Goal: Information Seeking & Learning: Learn about a topic

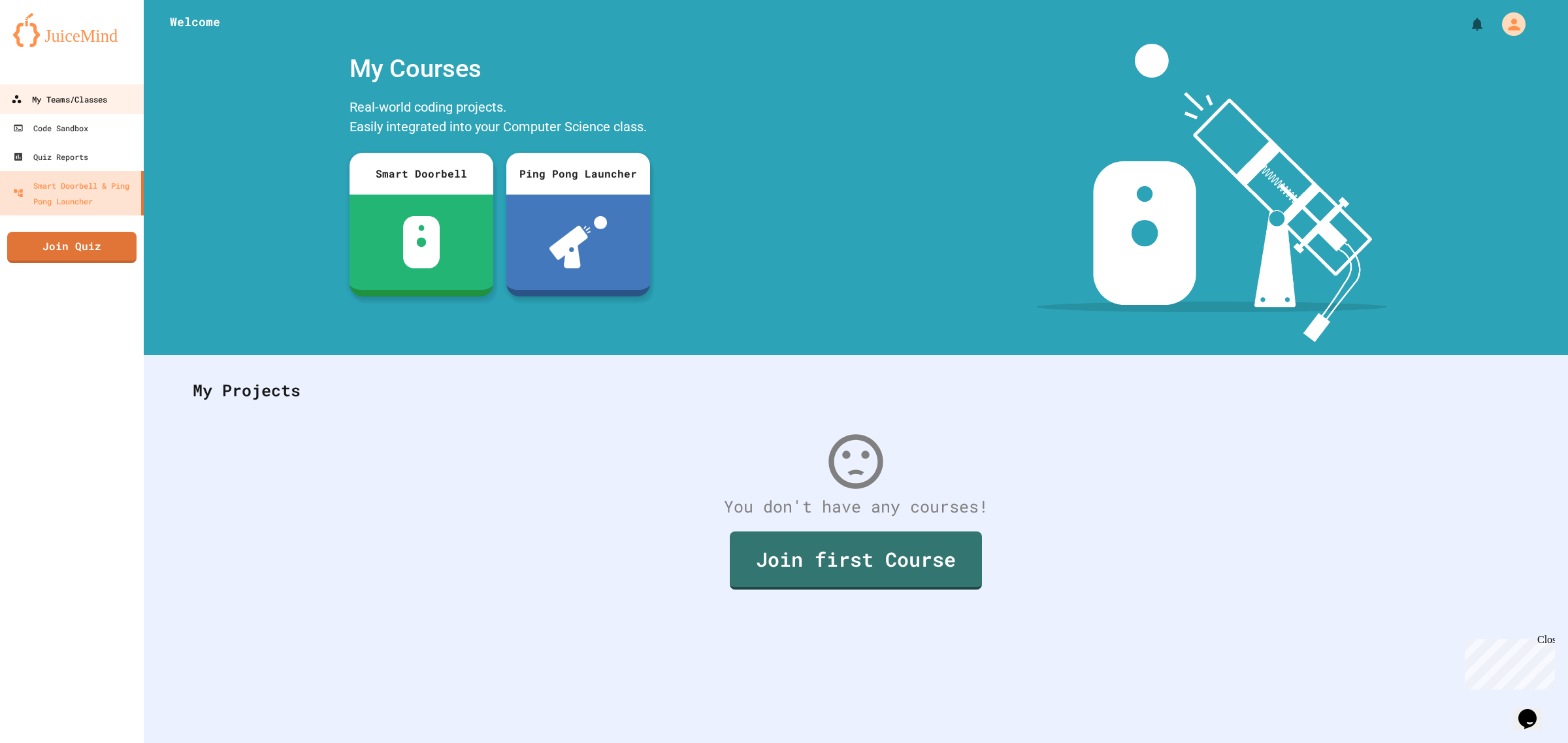
click at [83, 108] on link "My Teams/Classes" at bounding box center [72, 99] width 148 height 29
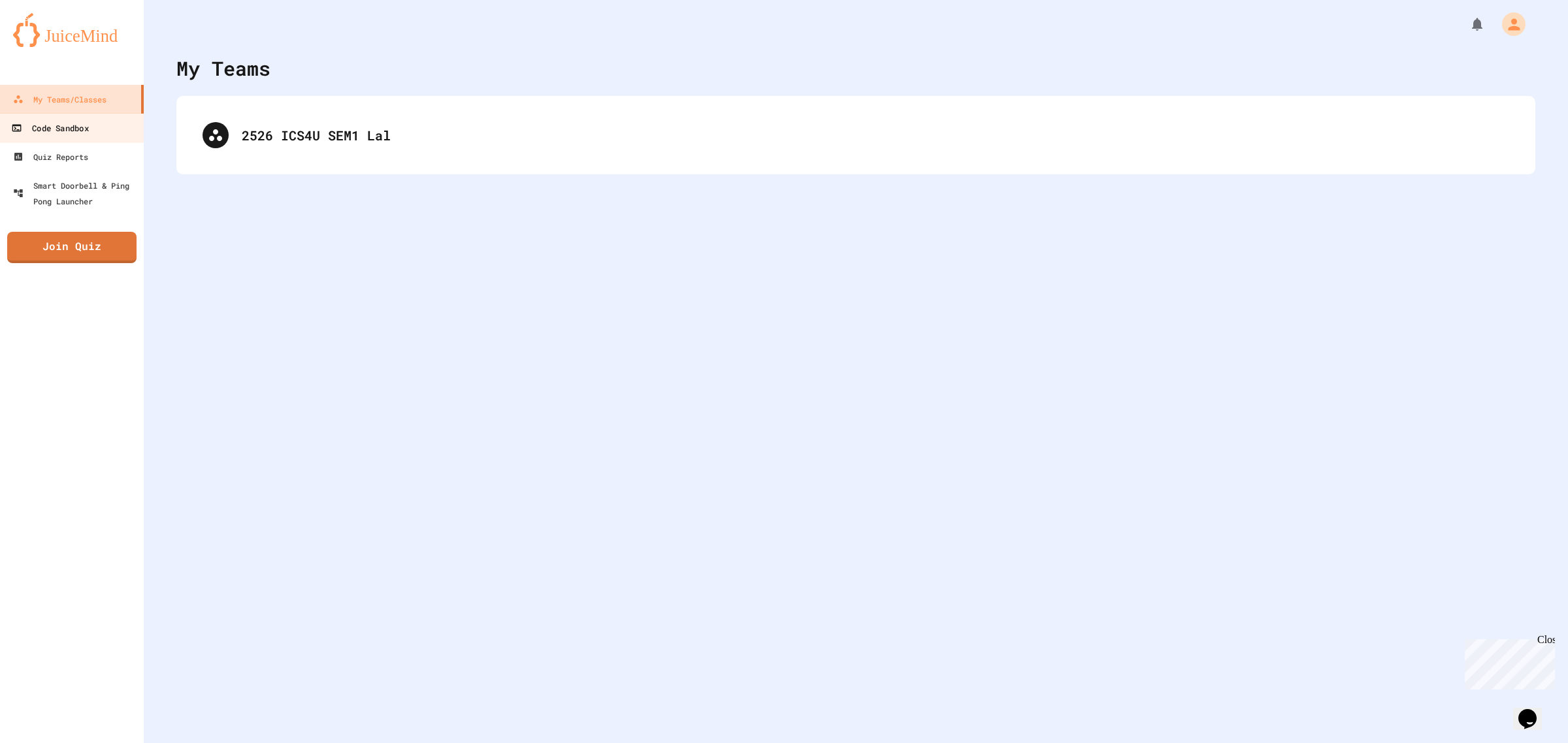
click at [86, 132] on div "Code Sandbox" at bounding box center [49, 128] width 77 height 17
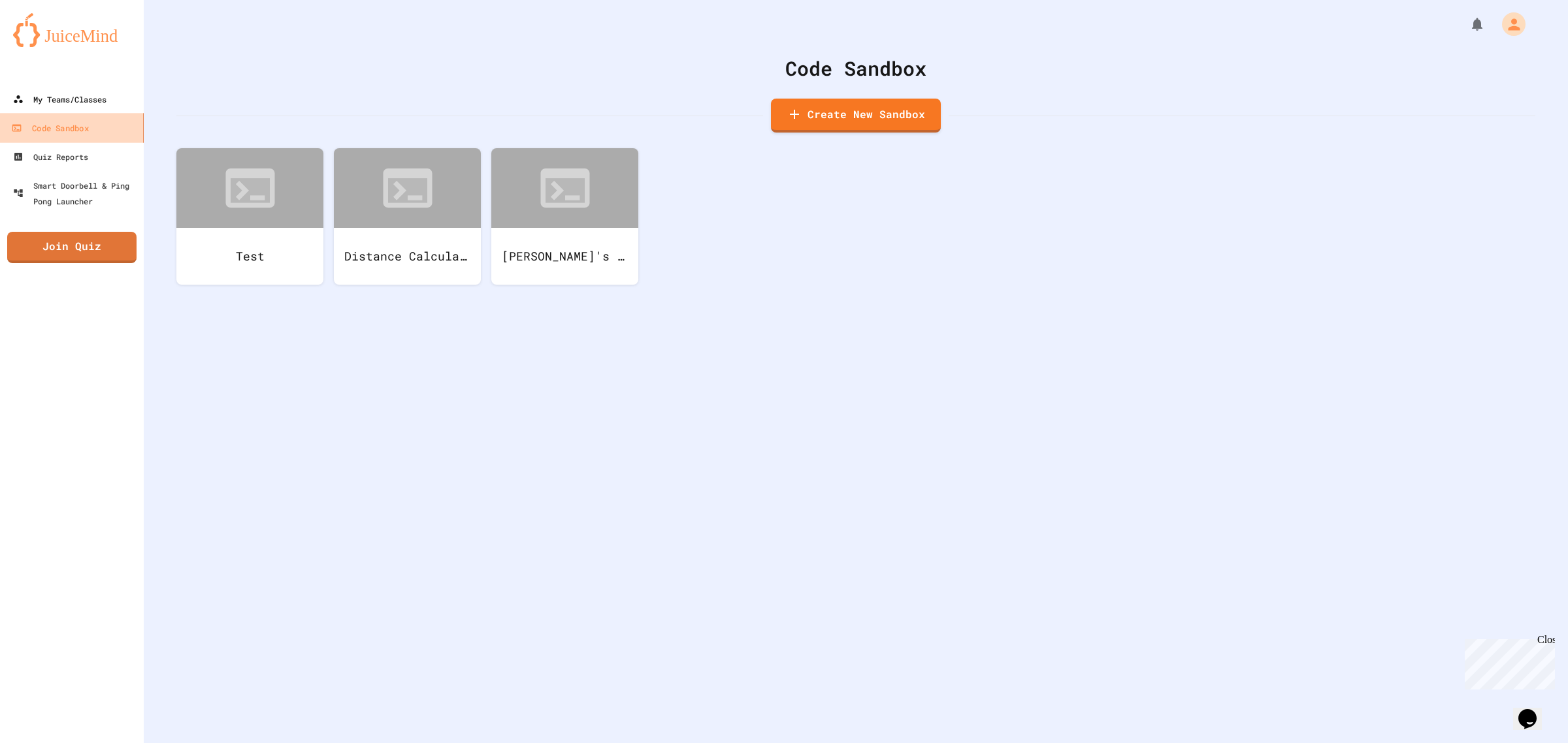
click at [83, 106] on div "My Teams/Classes" at bounding box center [59, 99] width 93 height 16
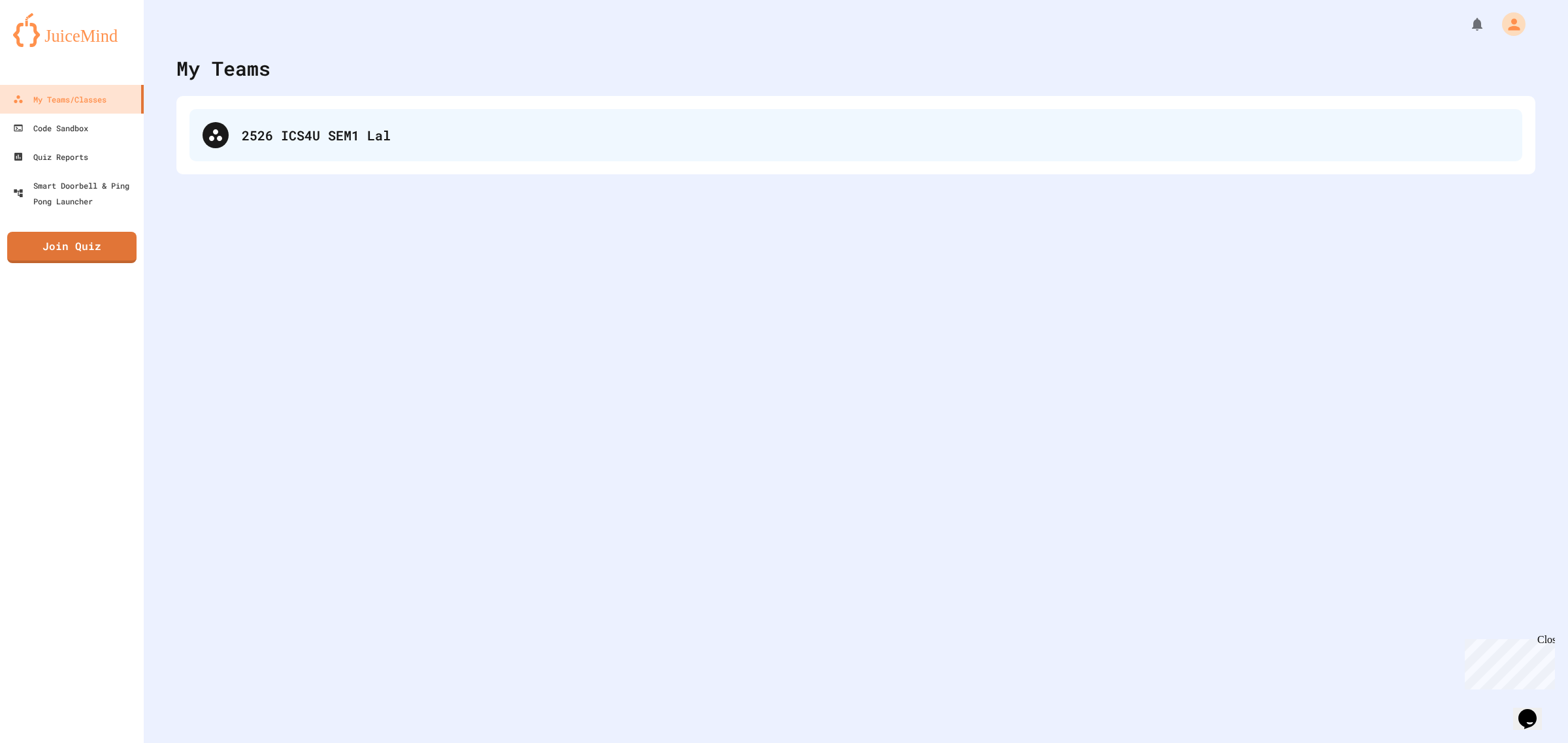
click at [256, 135] on div "2526 ICS4U SEM1 Lal" at bounding box center [875, 135] width 1268 height 20
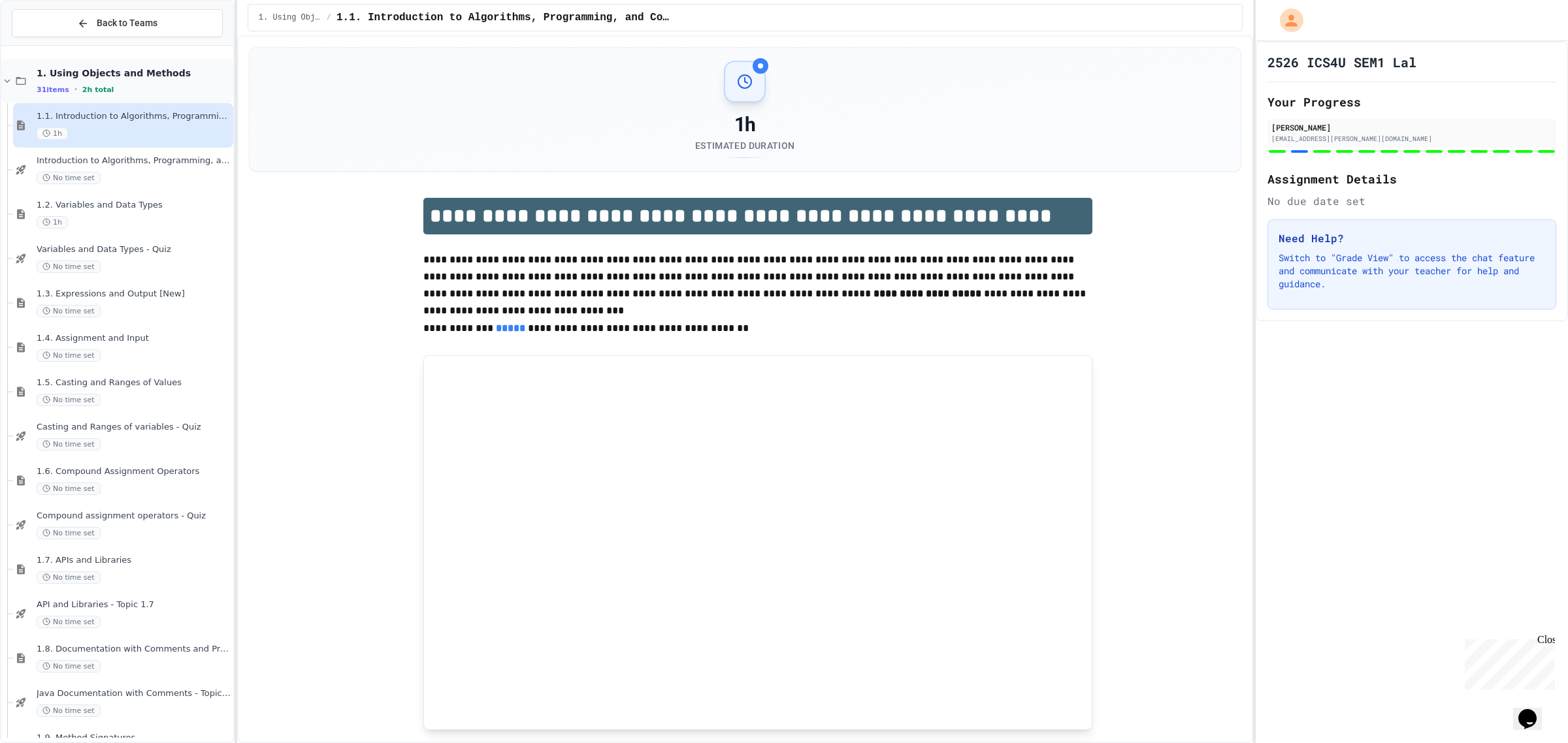
click at [174, 72] on span "1. Using Objects and Methods" at bounding box center [134, 74] width 194 height 12
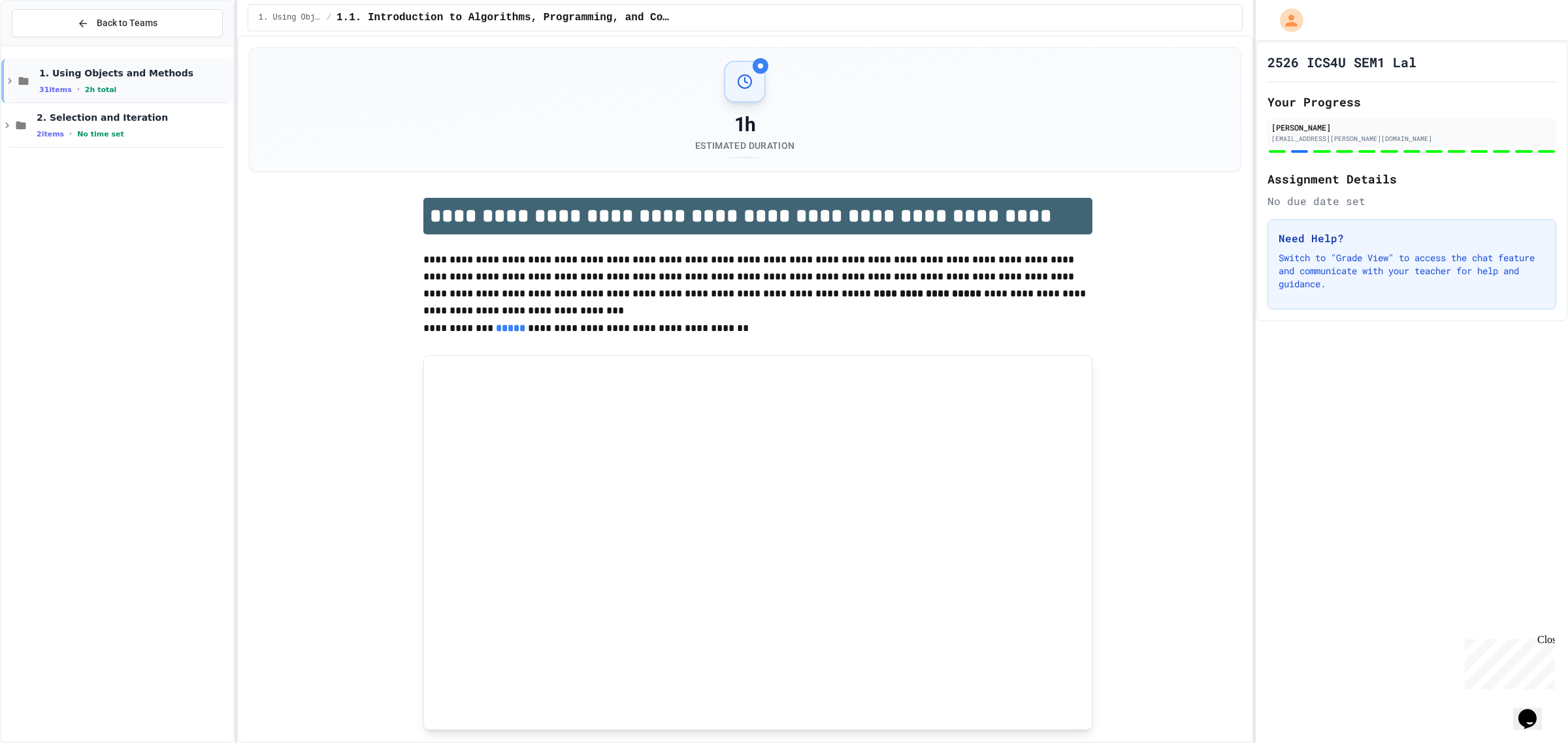
click at [151, 68] on span "1. Using Objects and Methods" at bounding box center [135, 74] width 191 height 12
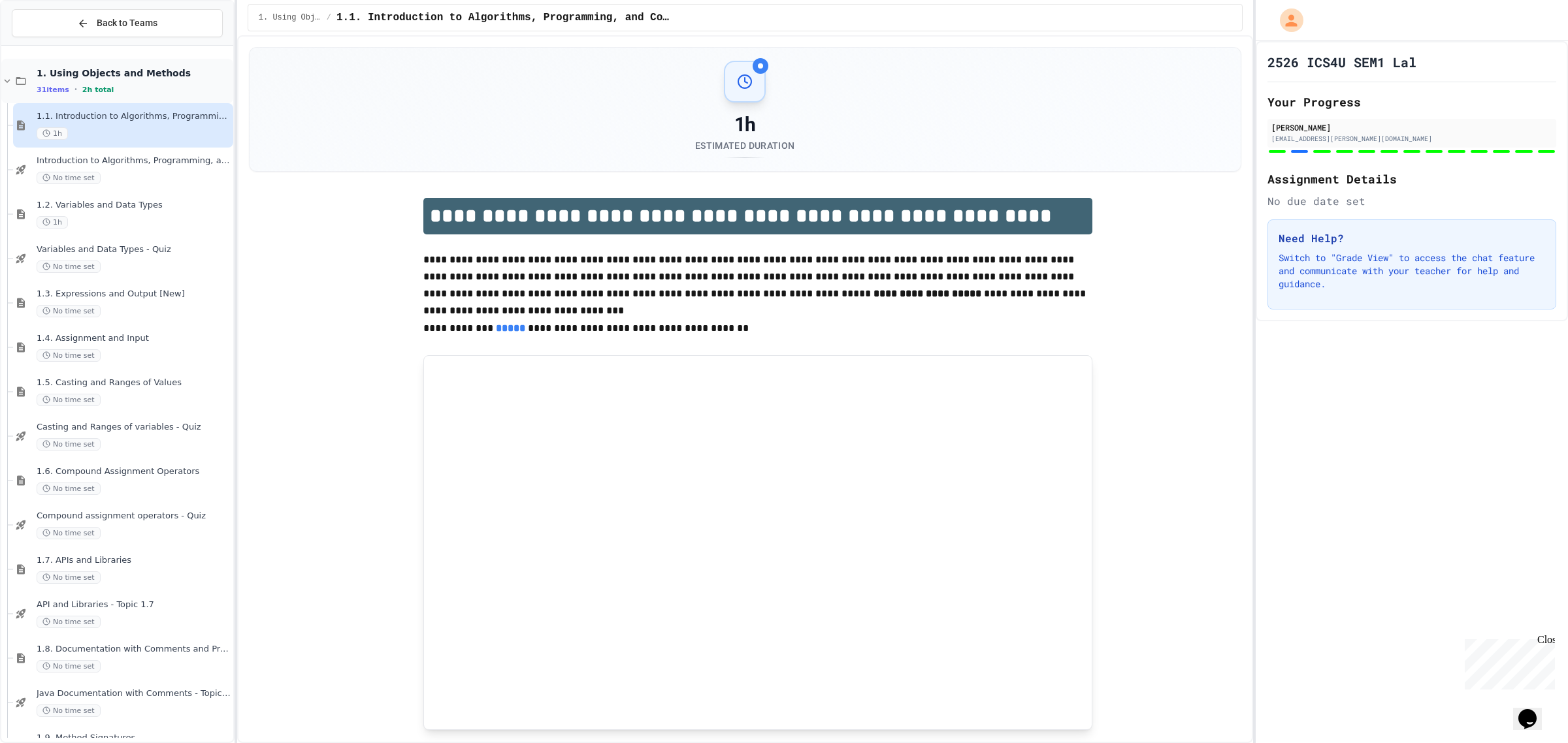
click at [123, 84] on div "31 items • 2h total" at bounding box center [134, 89] width 194 height 11
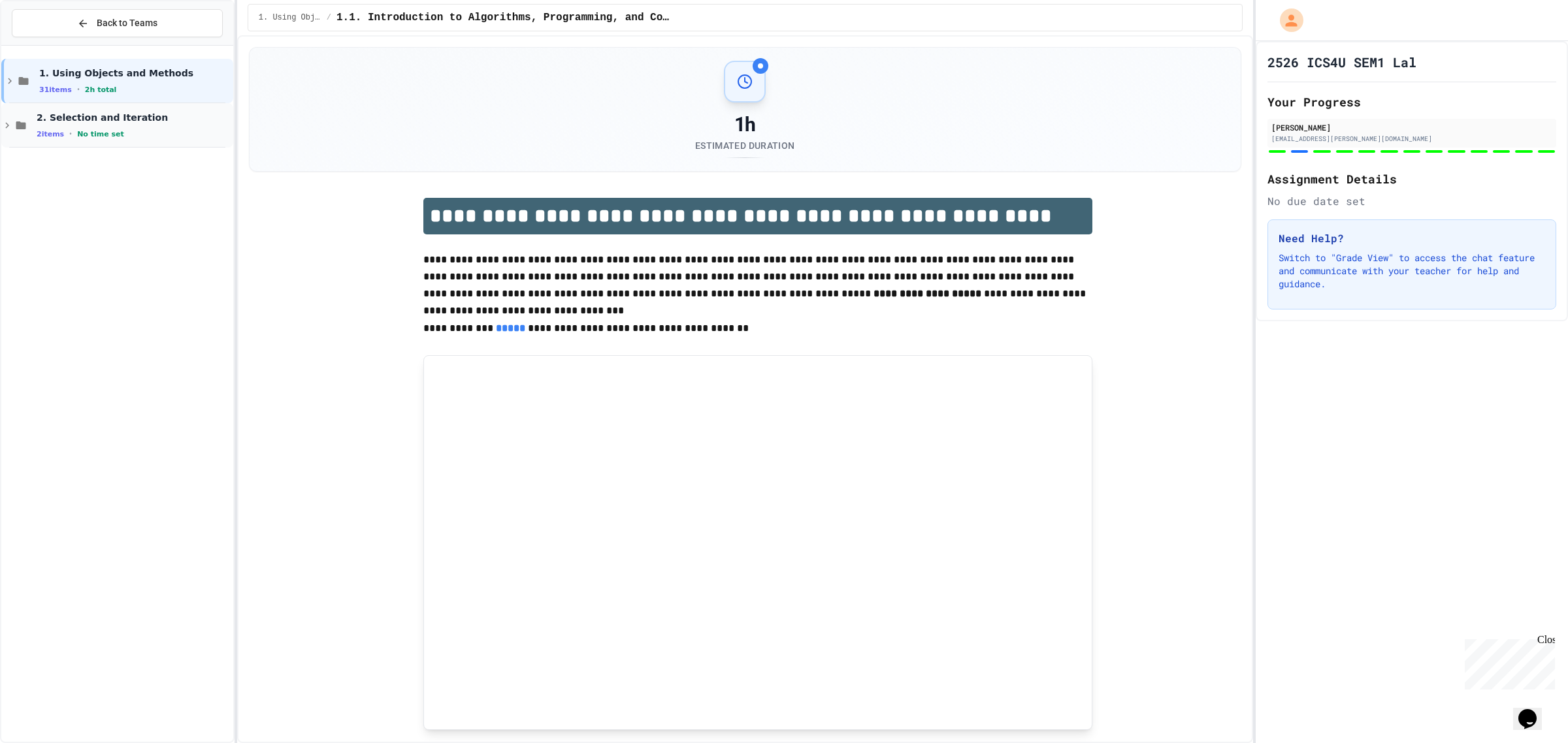
click at [126, 118] on span "2. Selection and Iteration" at bounding box center [134, 118] width 194 height 12
click at [133, 77] on span "1. Using Objects and Methods" at bounding box center [135, 74] width 191 height 12
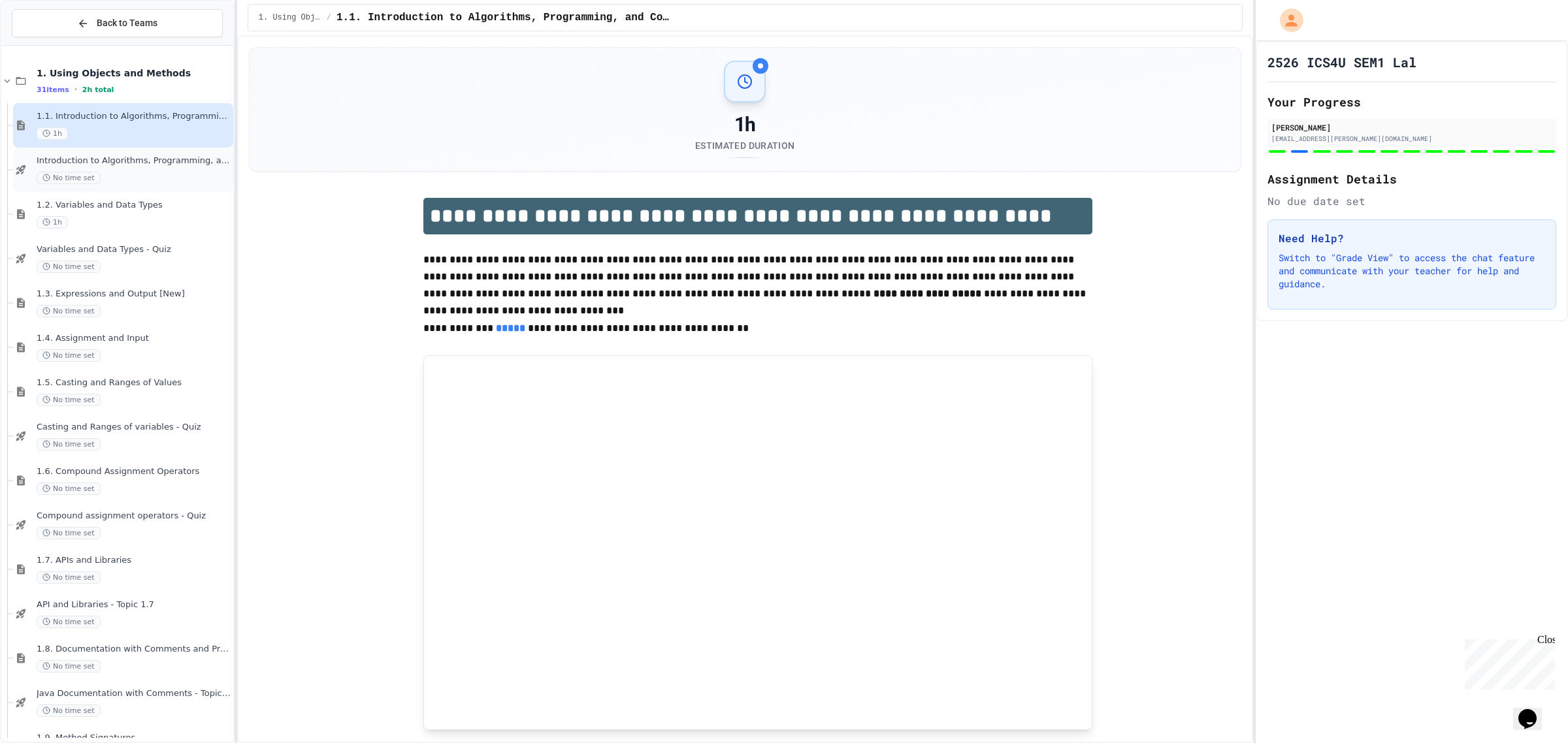
click at [135, 179] on div "No time set" at bounding box center [134, 178] width 194 height 13
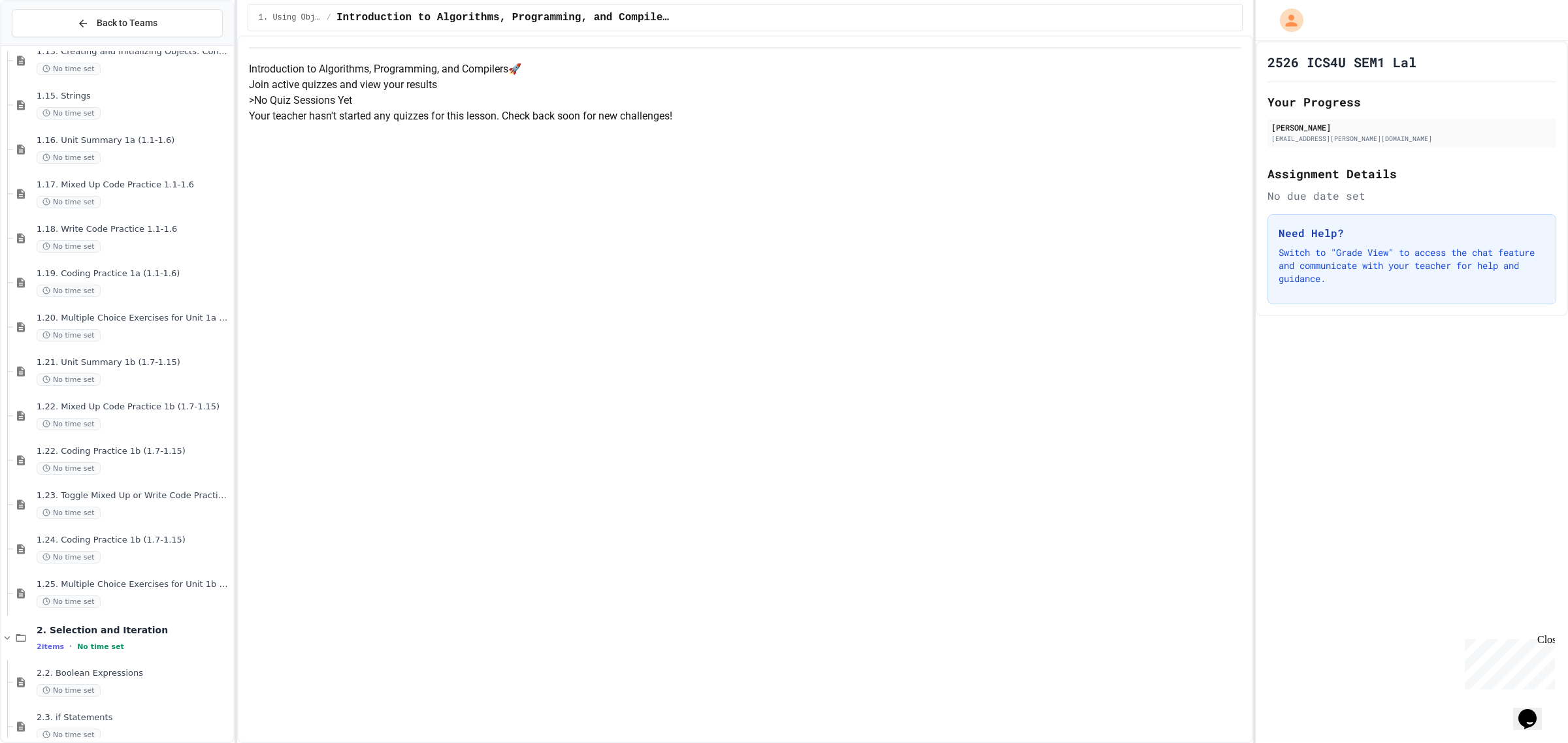
scroll to position [882, 0]
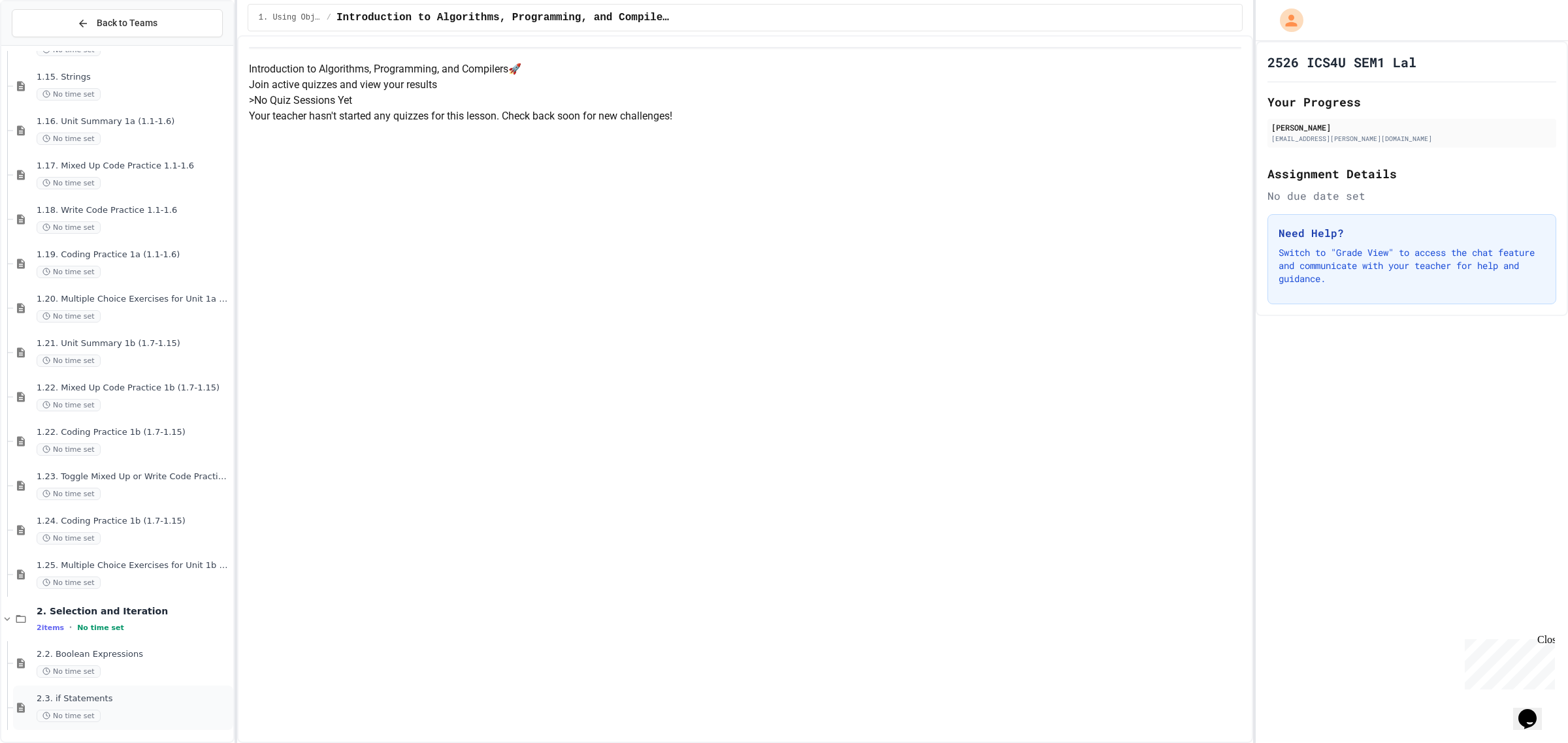
click at [102, 704] on div "2.3. if Statements No time set" at bounding box center [134, 707] width 194 height 28
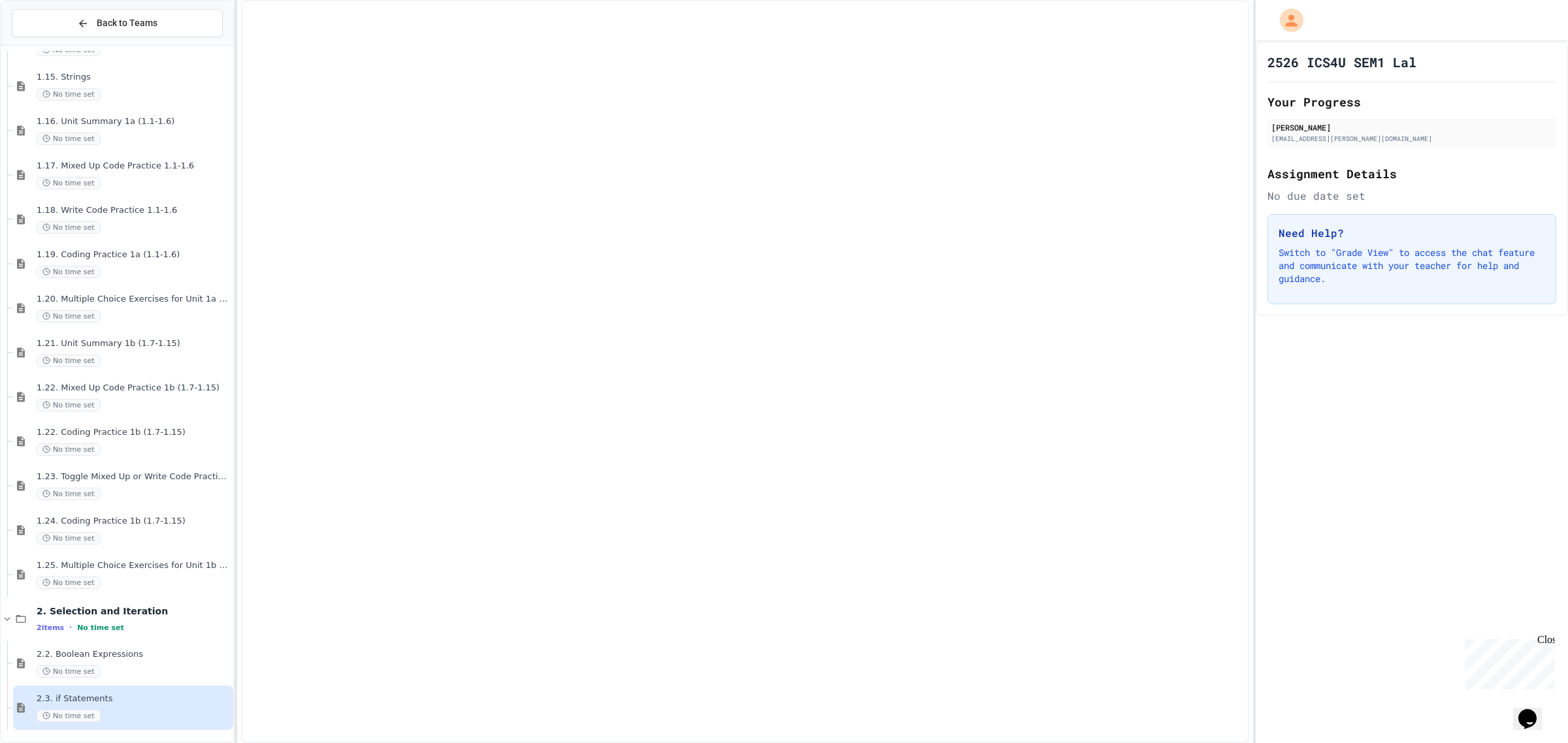
scroll to position [867, 0]
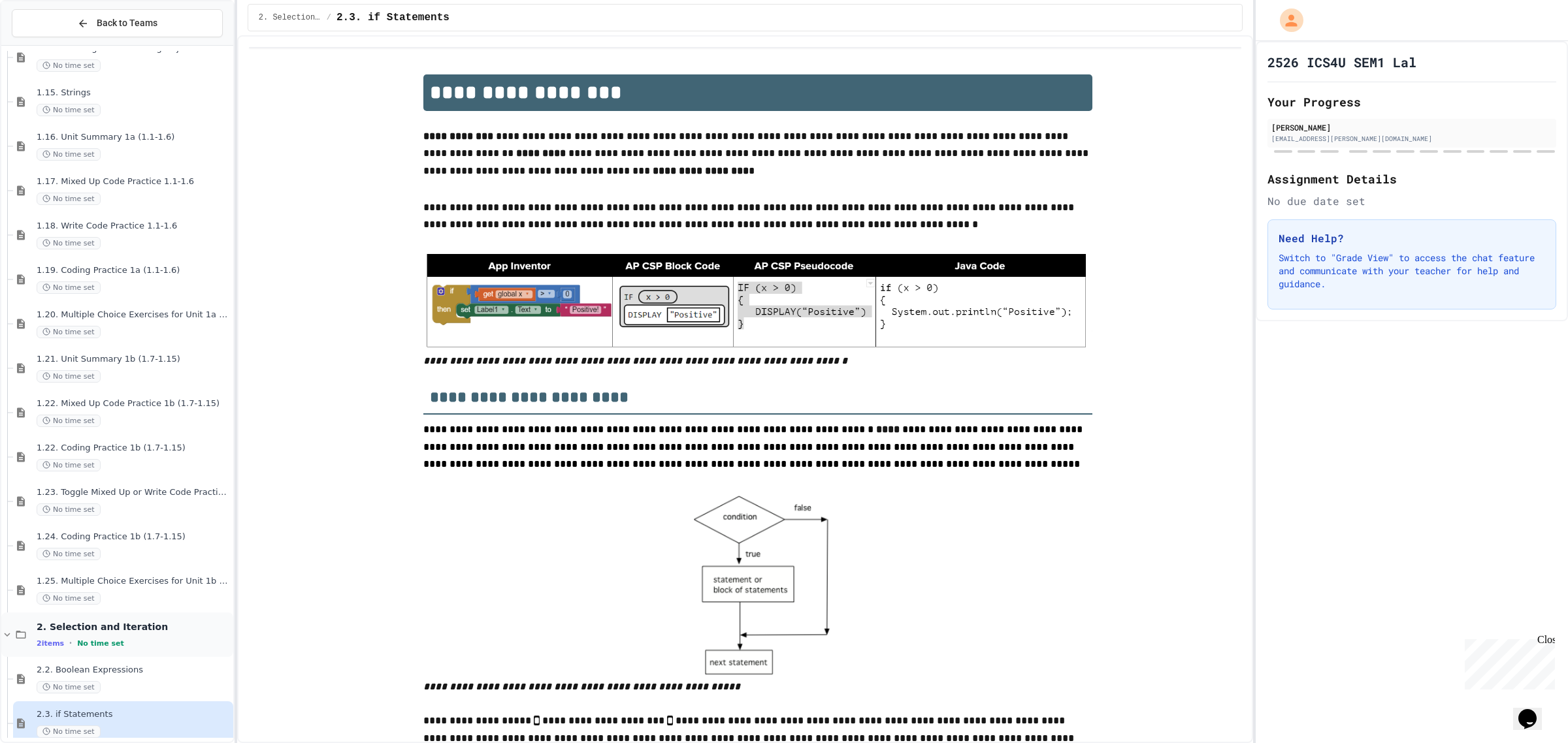
click at [135, 638] on div "2 items • No time set" at bounding box center [134, 643] width 194 height 11
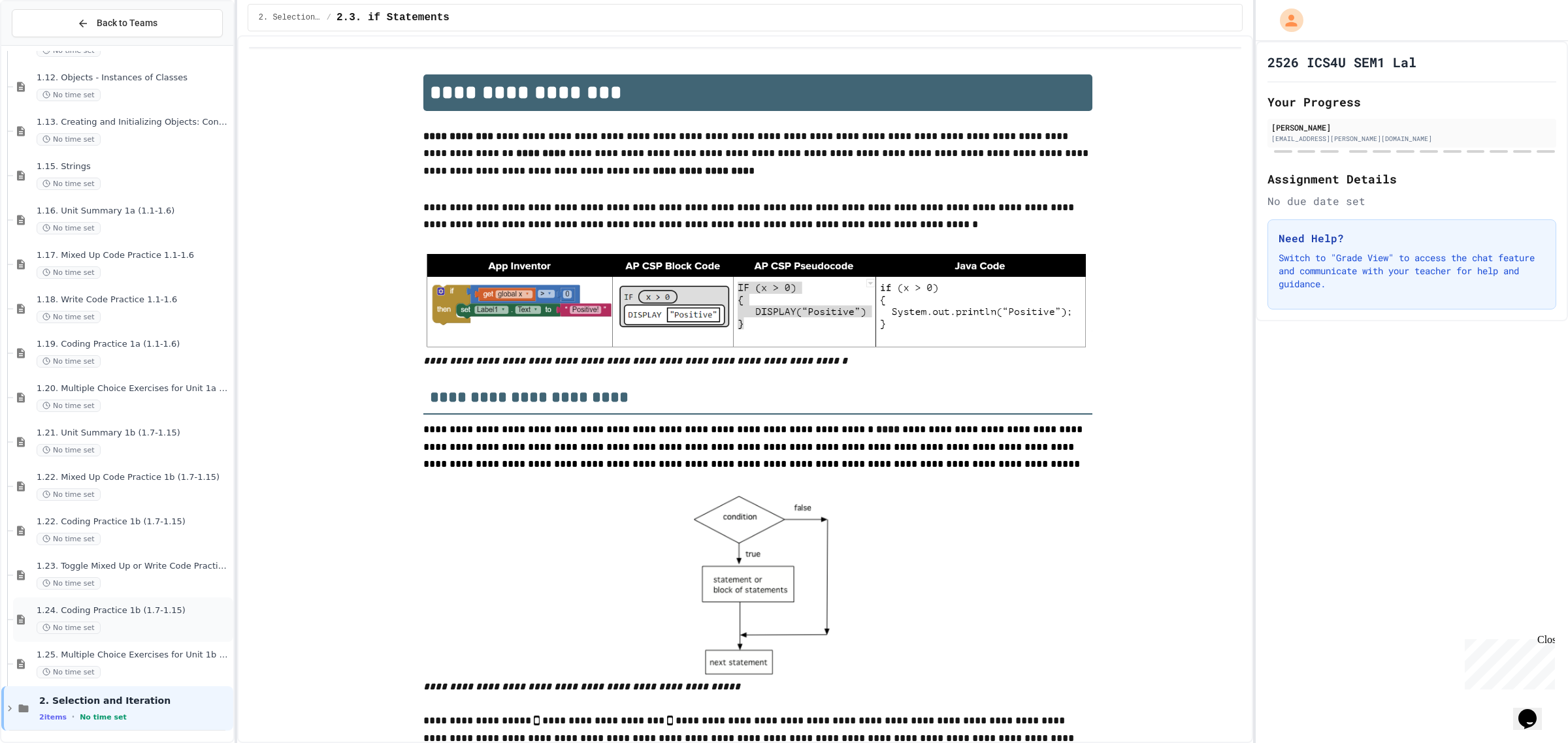
scroll to position [794, 0]
click at [145, 689] on div "2. Selection and Iteration 2 items • No time set" at bounding box center [117, 707] width 232 height 44
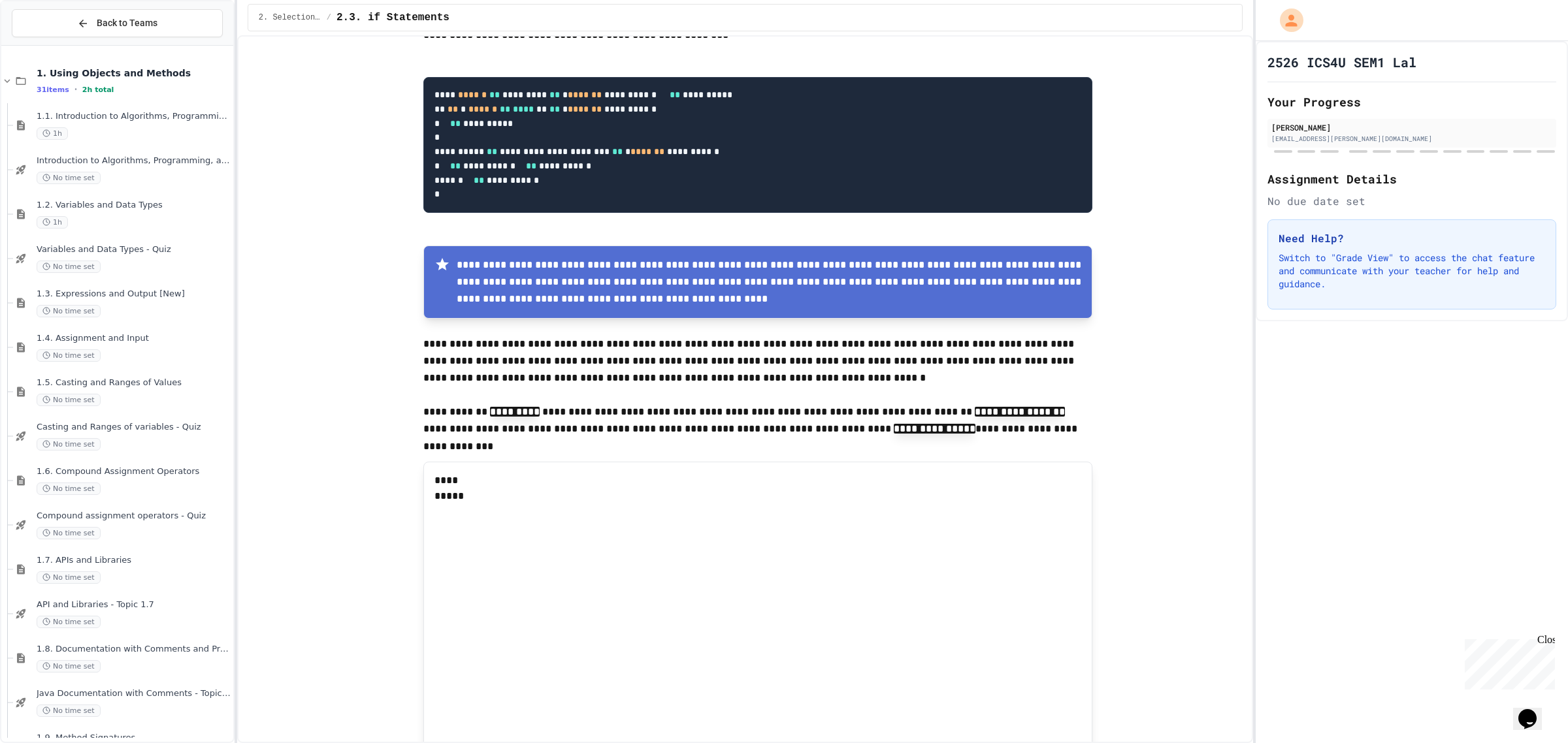
scroll to position [817, 0]
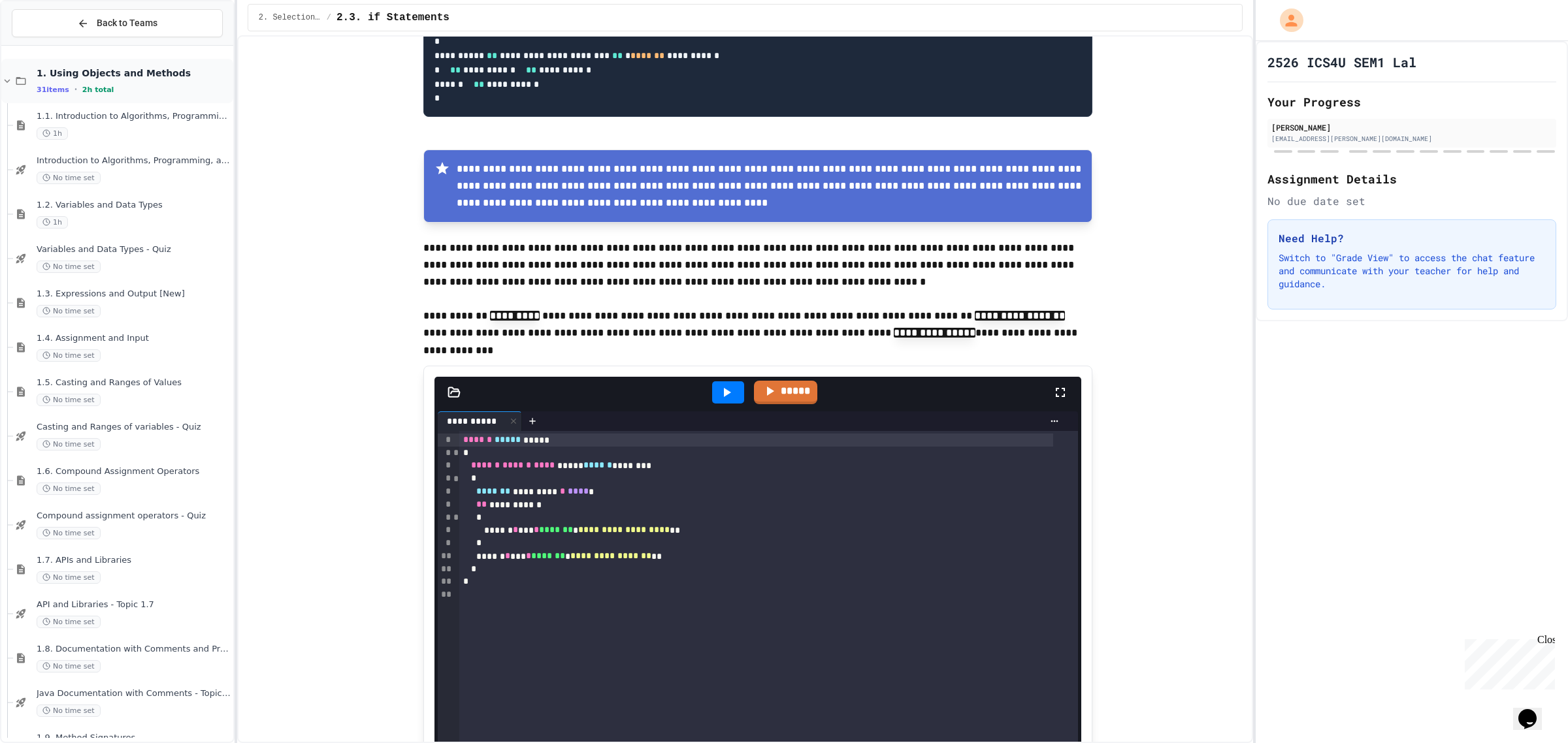
click at [138, 79] on span "1. Using Objects and Methods" at bounding box center [134, 74] width 194 height 12
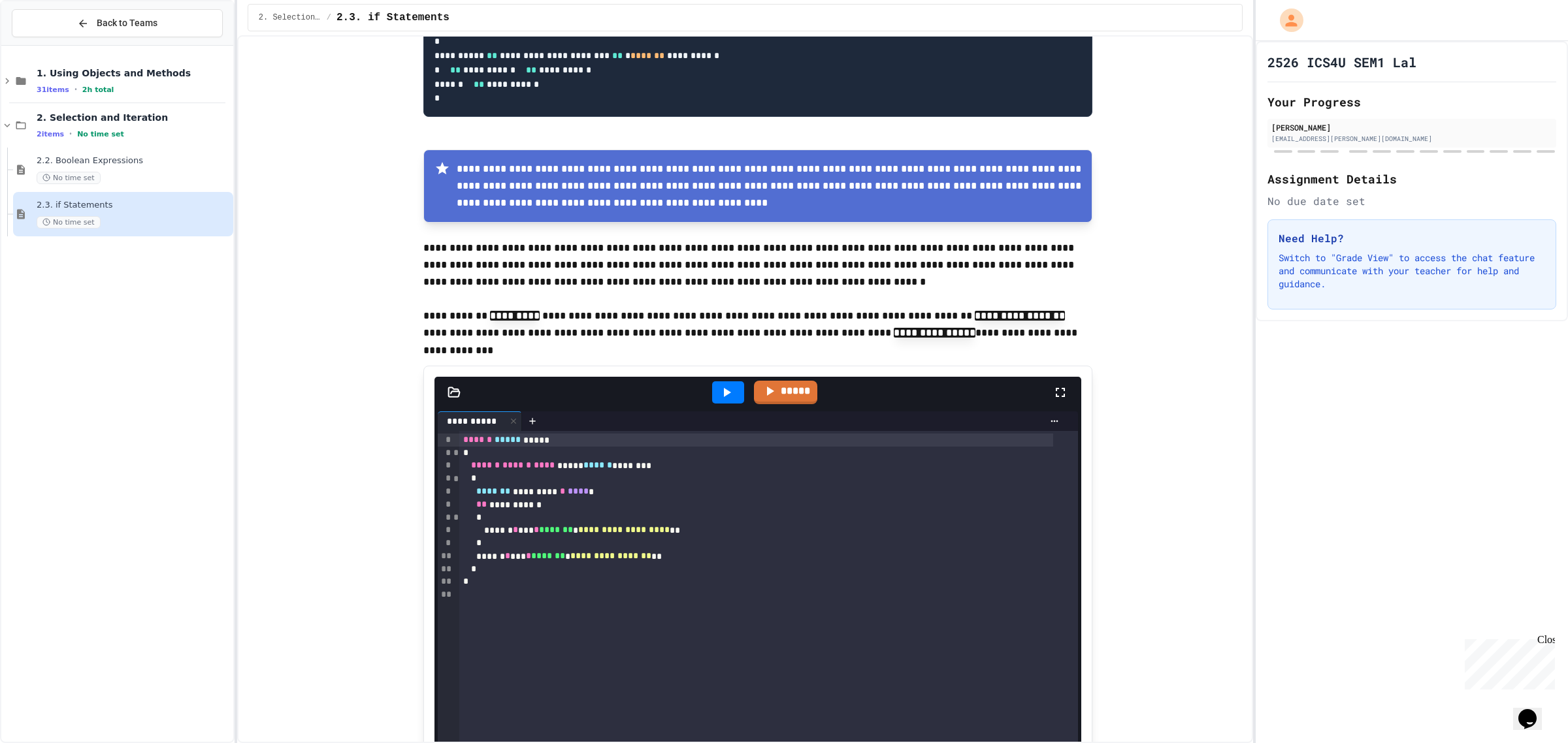
click at [138, 79] on span "1. Using Objects and Methods" at bounding box center [134, 74] width 194 height 12
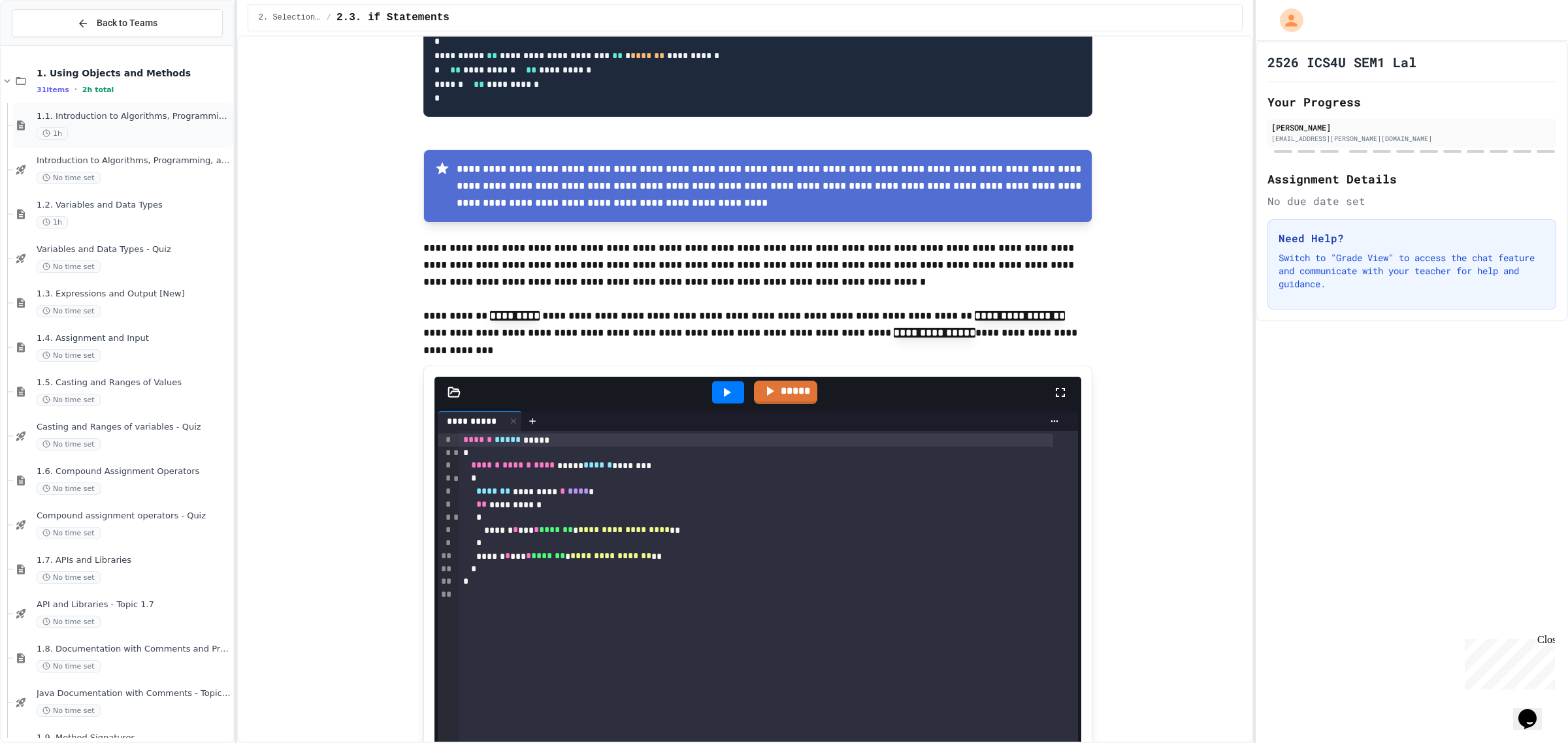
click at [134, 120] on span "1.1. Introduction to Algorithms, Programming, and Compilers" at bounding box center [134, 116] width 194 height 11
